Goal: Check status

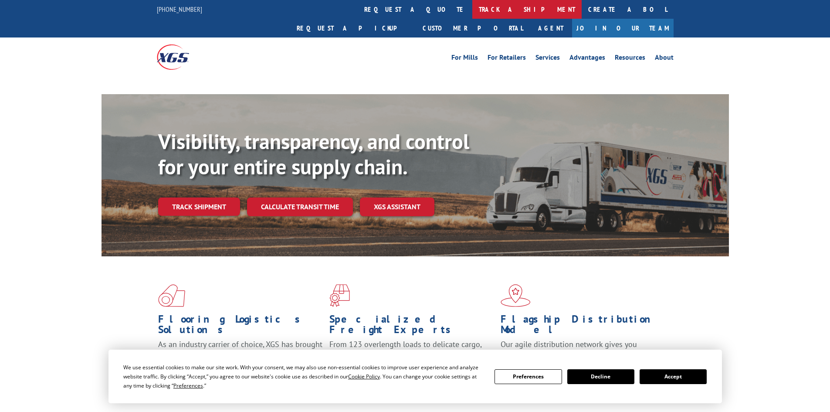
click at [472, 14] on link "track a shipment" at bounding box center [526, 9] width 109 height 19
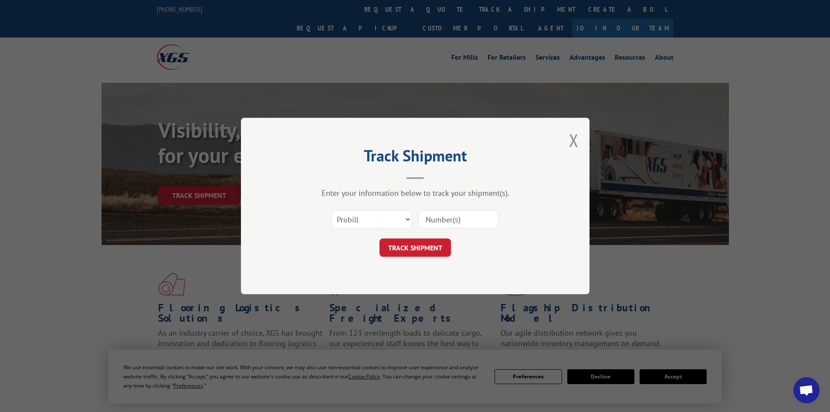
click at [346, 224] on select "Select category... Probill BOL PO" at bounding box center [371, 219] width 80 height 18
select select "bol"
click at [331, 210] on select "Select category... Probill BOL PO" at bounding box center [371, 219] width 80 height 18
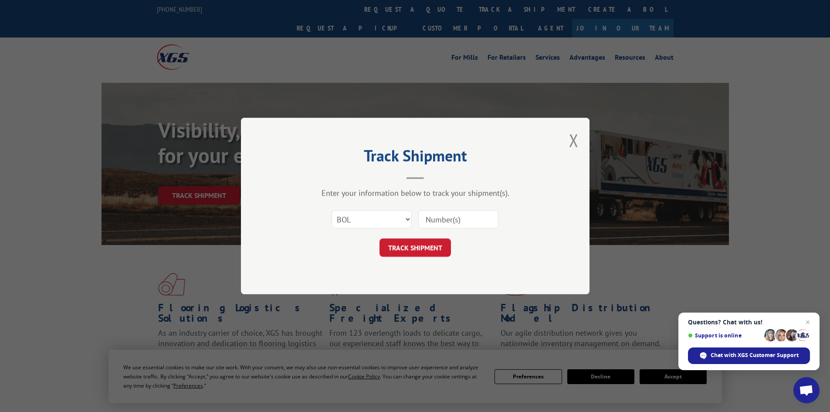
paste input "6361761"
type input "6361761"
click at [399, 243] on button "TRACK SHIPMENT" at bounding box center [414, 247] width 71 height 18
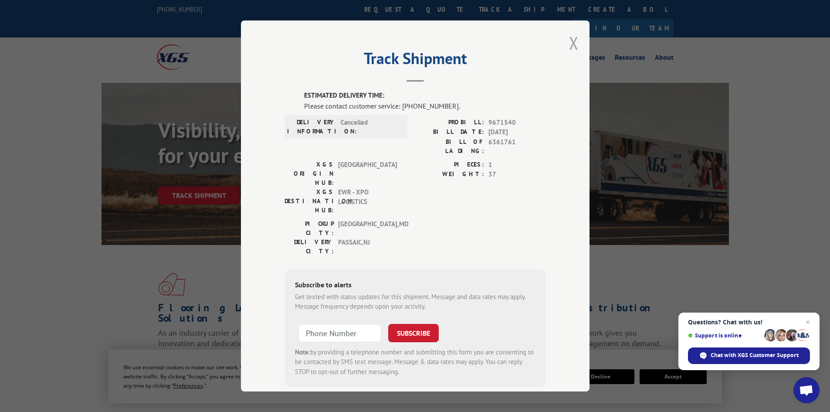
click at [569, 46] on button "Close modal" at bounding box center [574, 42] width 10 height 23
